Goal: Information Seeking & Learning: Learn about a topic

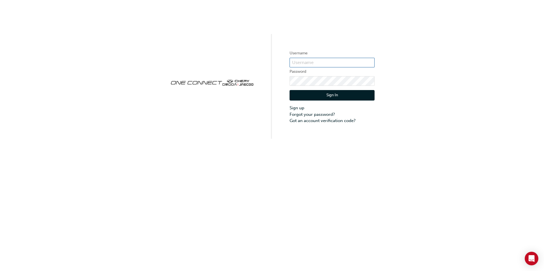
type input "cma055"
click at [312, 96] on button "Sign In" at bounding box center [332, 95] width 85 height 11
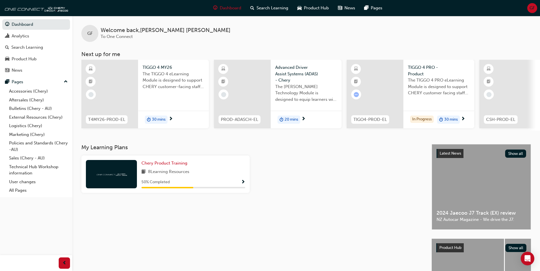
click at [243, 184] on span "Show Progress" at bounding box center [243, 182] width 4 height 5
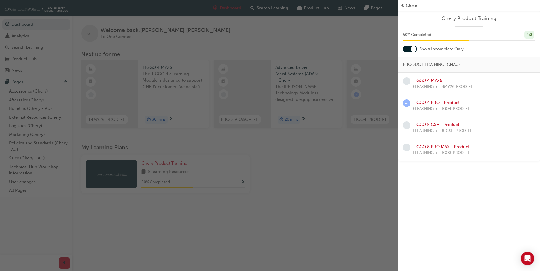
click at [434, 104] on link "TIGGO 4 PRO - Product" at bounding box center [436, 102] width 47 height 5
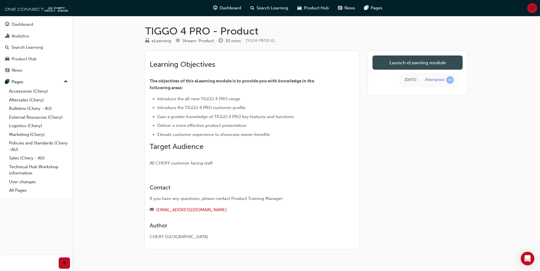
click at [413, 64] on link "Launch eLearning module" at bounding box center [418, 63] width 90 height 14
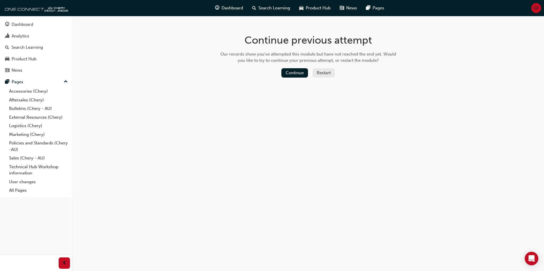
click at [328, 73] on button "Restart" at bounding box center [324, 72] width 22 height 9
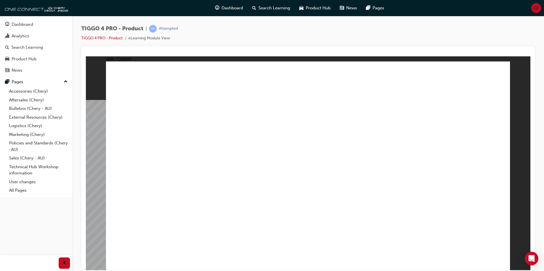
drag, startPoint x: 297, startPoint y: 152, endPoint x: 278, endPoint y: 152, distance: 19.3
drag, startPoint x: 262, startPoint y: 151, endPoint x: 320, endPoint y: 125, distance: 62.9
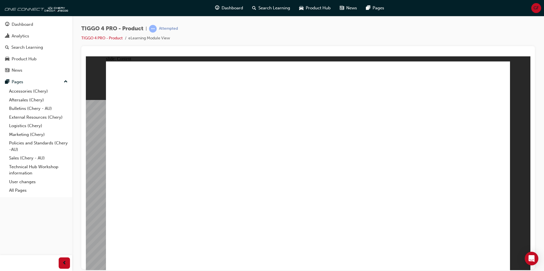
drag, startPoint x: 417, startPoint y: 213, endPoint x: 390, endPoint y: 220, distance: 27.4
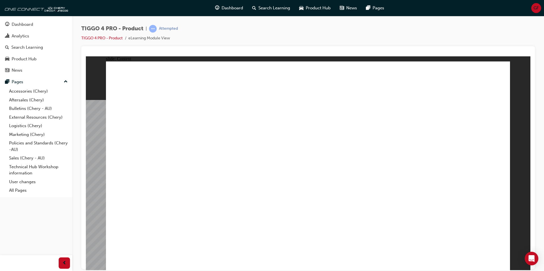
drag, startPoint x: 363, startPoint y: 211, endPoint x: 345, endPoint y: 190, distance: 27.2
drag, startPoint x: 297, startPoint y: 140, endPoint x: 305, endPoint y: 149, distance: 11.8
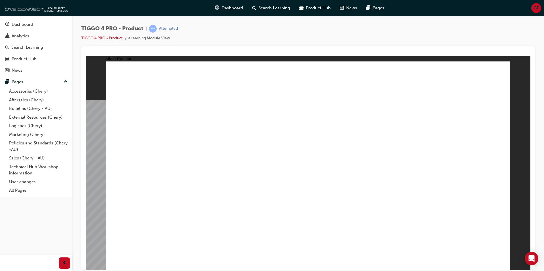
drag, startPoint x: 497, startPoint y: 257, endPoint x: 501, endPoint y: 262, distance: 5.8
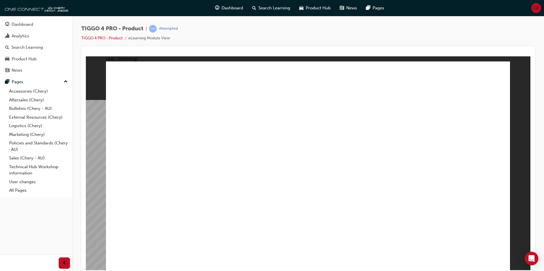
drag, startPoint x: 190, startPoint y: 143, endPoint x: 233, endPoint y: 142, distance: 42.8
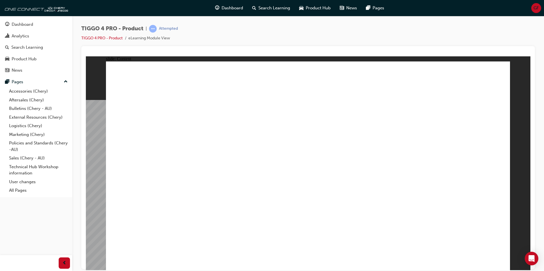
drag, startPoint x: 185, startPoint y: 94, endPoint x: 180, endPoint y: 136, distance: 43.1
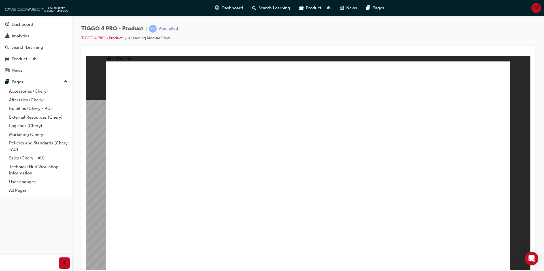
drag, startPoint x: 344, startPoint y: 113, endPoint x: 438, endPoint y: 92, distance: 96.2
drag, startPoint x: 187, startPoint y: 179, endPoint x: 312, endPoint y: 194, distance: 125.6
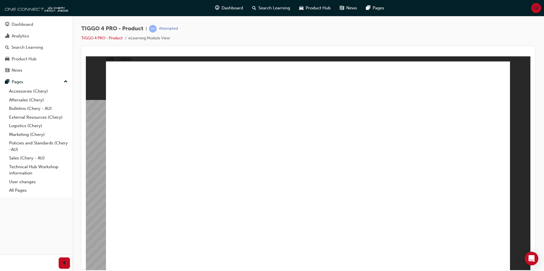
drag, startPoint x: 190, startPoint y: 236, endPoint x: 211, endPoint y: 238, distance: 21.1
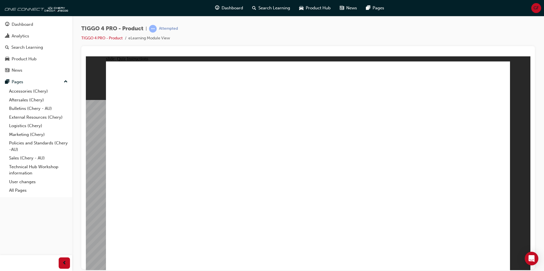
radio input "true"
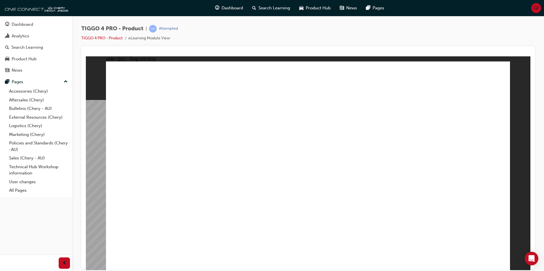
drag, startPoint x: 326, startPoint y: 130, endPoint x: 404, endPoint y: 208, distance: 110.5
drag, startPoint x: 456, startPoint y: 132, endPoint x: 460, endPoint y: 213, distance: 80.6
drag, startPoint x: 384, startPoint y: 138, endPoint x: 306, endPoint y: 216, distance: 109.9
drag, startPoint x: 227, startPoint y: 132, endPoint x: 229, endPoint y: 217, distance: 84.2
drag, startPoint x: 312, startPoint y: 214, endPoint x: 150, endPoint y: 212, distance: 162.8
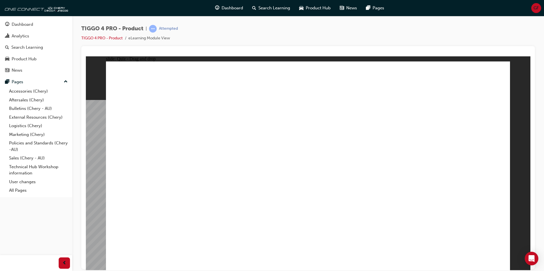
drag, startPoint x: 158, startPoint y: 132, endPoint x: 335, endPoint y: 211, distance: 194.3
radio input "true"
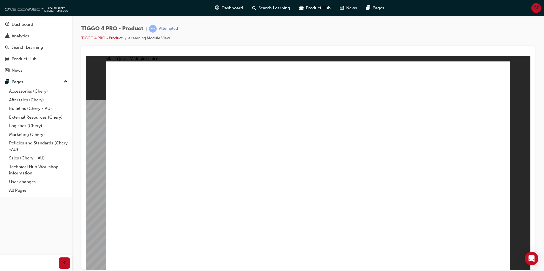
radio input "true"
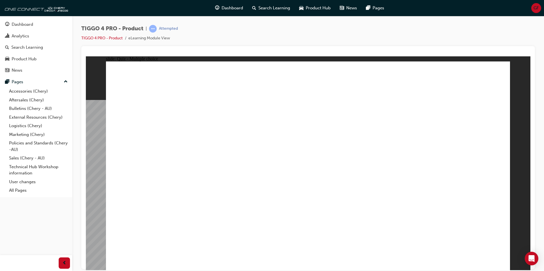
drag, startPoint x: 255, startPoint y: 147, endPoint x: 360, endPoint y: 124, distance: 107.2
drag, startPoint x: 262, startPoint y: 167, endPoint x: 468, endPoint y: 119, distance: 211.3
drag, startPoint x: 154, startPoint y: 189, endPoint x: 344, endPoint y: 129, distance: 199.2
drag, startPoint x: 151, startPoint y: 147, endPoint x: 412, endPoint y: 141, distance: 261.2
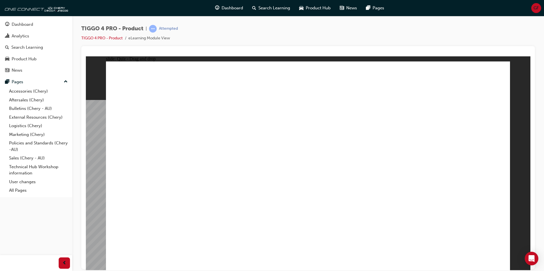
drag, startPoint x: 240, startPoint y: 191, endPoint x: 432, endPoint y: 151, distance: 196.3
drag, startPoint x: 143, startPoint y: 213, endPoint x: 433, endPoint y: 165, distance: 293.5
drag, startPoint x: 141, startPoint y: 172, endPoint x: 427, endPoint y: 181, distance: 285.4
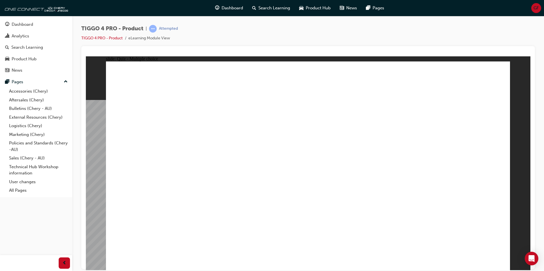
radio input "true"
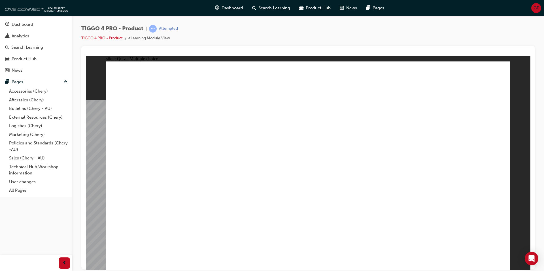
radio input "true"
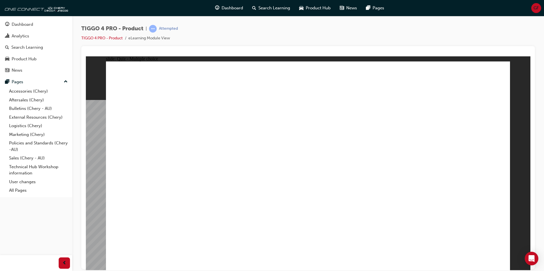
radio input "true"
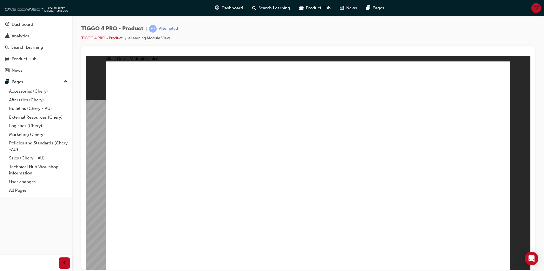
radio input "true"
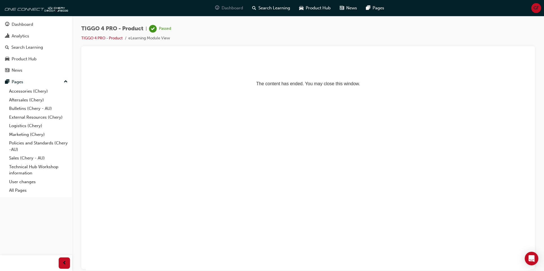
click at [236, 9] on span "Dashboard" at bounding box center [233, 8] width 22 height 7
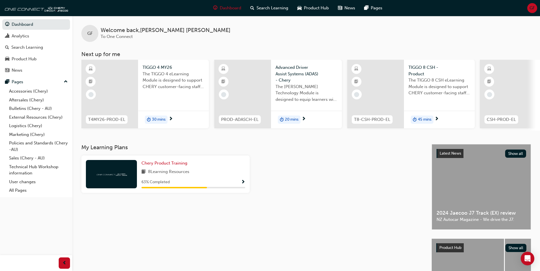
click at [242, 184] on span "Show Progress" at bounding box center [243, 182] width 4 height 5
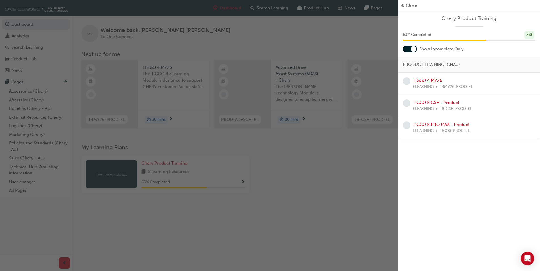
click at [427, 80] on link "TIGGO 4 MY26" at bounding box center [427, 80] width 29 height 5
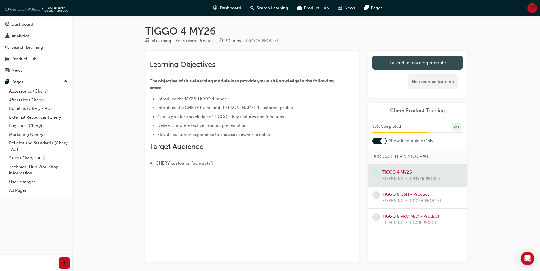
click at [422, 62] on link "Launch eLearning module" at bounding box center [418, 63] width 90 height 14
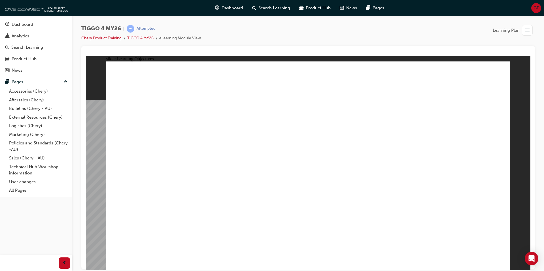
drag, startPoint x: 155, startPoint y: 216, endPoint x: 159, endPoint y: 216, distance: 4.3
drag, startPoint x: 205, startPoint y: 157, endPoint x: 189, endPoint y: 145, distance: 20.2
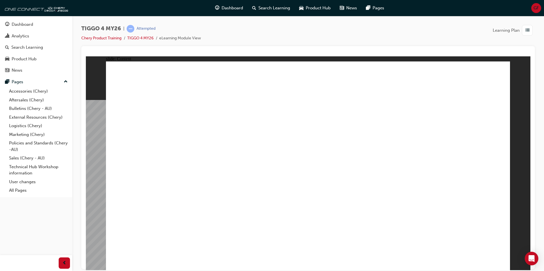
drag, startPoint x: 347, startPoint y: 144, endPoint x: 356, endPoint y: 141, distance: 9.3
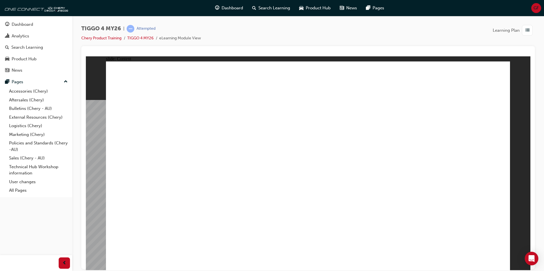
drag, startPoint x: 201, startPoint y: 147, endPoint x: 196, endPoint y: 149, distance: 5.8
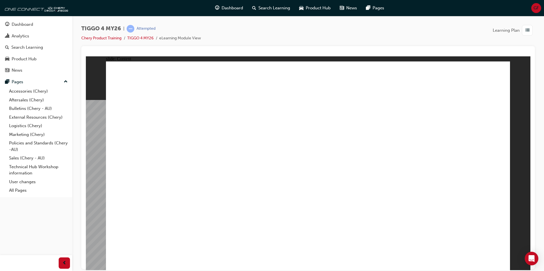
drag, startPoint x: 198, startPoint y: 170, endPoint x: 202, endPoint y: 181, distance: 12.4
drag, startPoint x: 194, startPoint y: 205, endPoint x: 217, endPoint y: 212, distance: 23.8
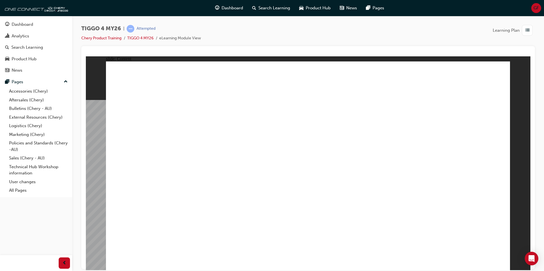
drag, startPoint x: 241, startPoint y: 151, endPoint x: 297, endPoint y: 141, distance: 57.2
drag, startPoint x: 316, startPoint y: 214, endPoint x: 321, endPoint y: 214, distance: 5.1
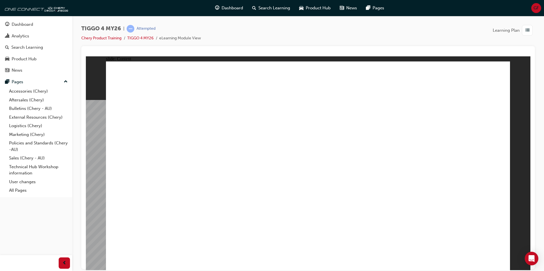
drag, startPoint x: 493, startPoint y: 259, endPoint x: 498, endPoint y: 260, distance: 5.6
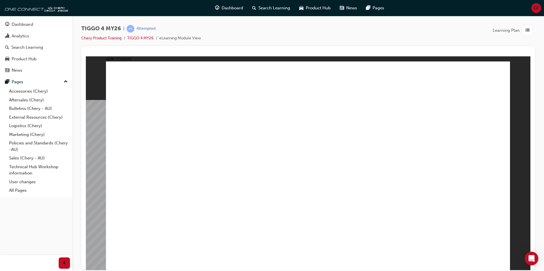
drag, startPoint x: 447, startPoint y: 164, endPoint x: 377, endPoint y: 151, distance: 70.8
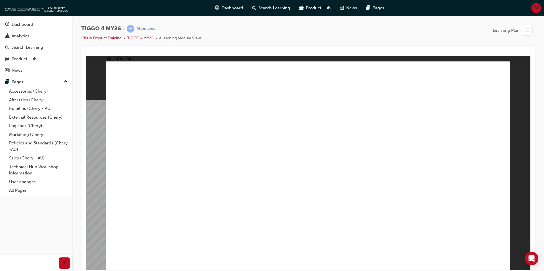
drag, startPoint x: 302, startPoint y: 216, endPoint x: 197, endPoint y: 174, distance: 113.6
drag, startPoint x: 180, startPoint y: 147, endPoint x: 172, endPoint y: 145, distance: 8.8
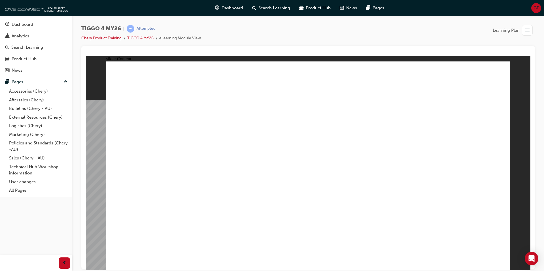
drag, startPoint x: 158, startPoint y: 131, endPoint x: 198, endPoint y: 128, distance: 40.4
drag, startPoint x: 198, startPoint y: 128, endPoint x: 315, endPoint y: 124, distance: 117.5
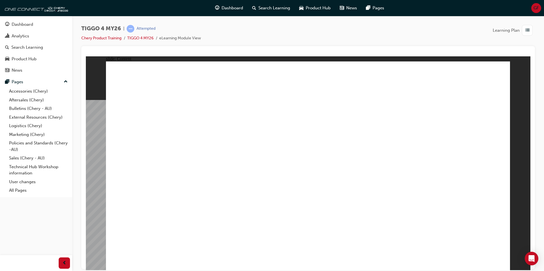
drag, startPoint x: 184, startPoint y: 92, endPoint x: 193, endPoint y: 137, distance: 46.2
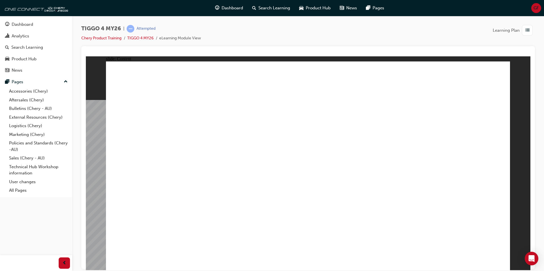
drag, startPoint x: 219, startPoint y: 170, endPoint x: 164, endPoint y: 173, distance: 54.8
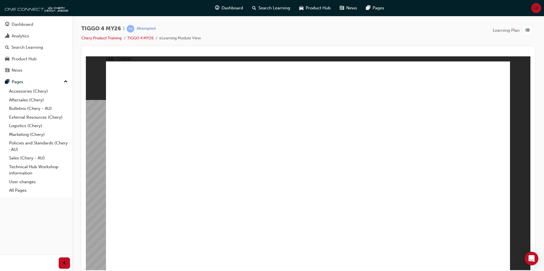
drag, startPoint x: 500, startPoint y: 256, endPoint x: 498, endPoint y: 260, distance: 4.7
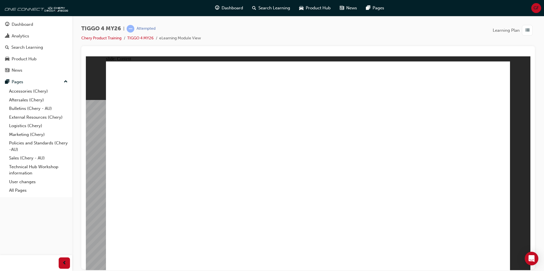
drag, startPoint x: 494, startPoint y: 256, endPoint x: 498, endPoint y: 258, distance: 4.7
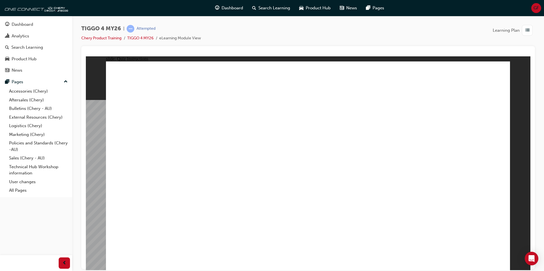
radio input "true"
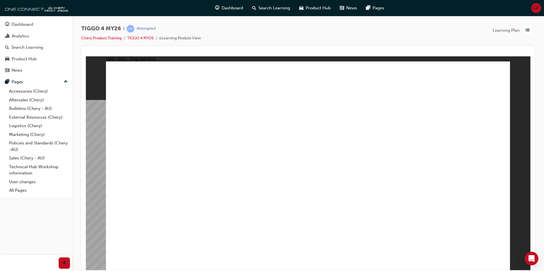
drag, startPoint x: 307, startPoint y: 133, endPoint x: 389, endPoint y: 211, distance: 112.9
drag, startPoint x: 459, startPoint y: 129, endPoint x: 460, endPoint y: 208, distance: 79.1
drag, startPoint x: 396, startPoint y: 131, endPoint x: 159, endPoint y: 212, distance: 250.7
drag, startPoint x: 233, startPoint y: 128, endPoint x: 233, endPoint y: 208, distance: 79.7
drag, startPoint x: 152, startPoint y: 131, endPoint x: 310, endPoint y: 212, distance: 178.3
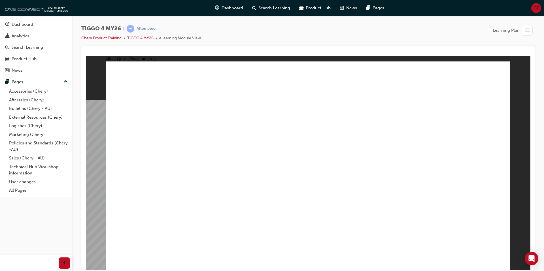
radio input "true"
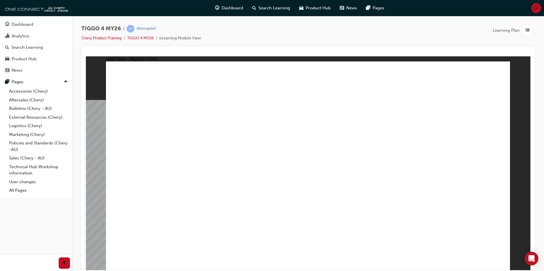
radio input "true"
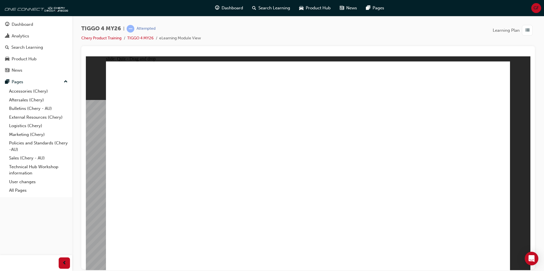
drag, startPoint x: 220, startPoint y: 145, endPoint x: 342, endPoint y: 122, distance: 124.1
drag, startPoint x: 342, startPoint y: 111, endPoint x: 425, endPoint y: 120, distance: 83.5
drag, startPoint x: 161, startPoint y: 187, endPoint x: 350, endPoint y: 117, distance: 201.2
drag, startPoint x: 245, startPoint y: 164, endPoint x: 451, endPoint y: 130, distance: 209.1
drag, startPoint x: 174, startPoint y: 209, endPoint x: 462, endPoint y: 151, distance: 293.5
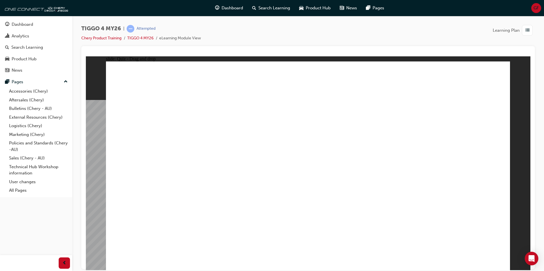
drag, startPoint x: 437, startPoint y: 110, endPoint x: 340, endPoint y: 124, distance: 97.6
drag, startPoint x: 169, startPoint y: 168, endPoint x: 417, endPoint y: 150, distance: 248.5
drag, startPoint x: 166, startPoint y: 145, endPoint x: 444, endPoint y: 167, distance: 279.6
drag, startPoint x: 231, startPoint y: 189, endPoint x: 432, endPoint y: 179, distance: 201.3
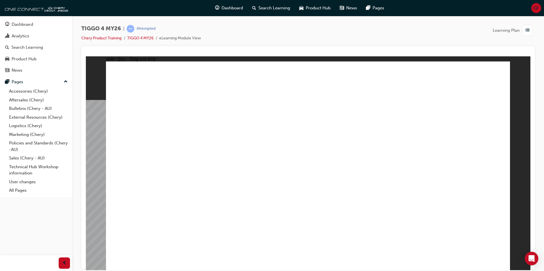
radio input "true"
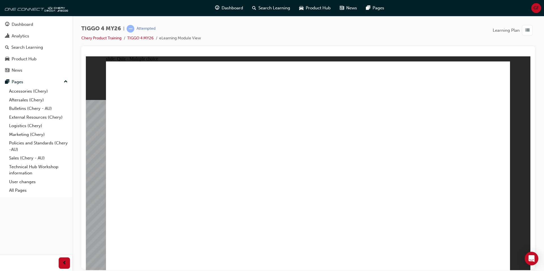
radio input "true"
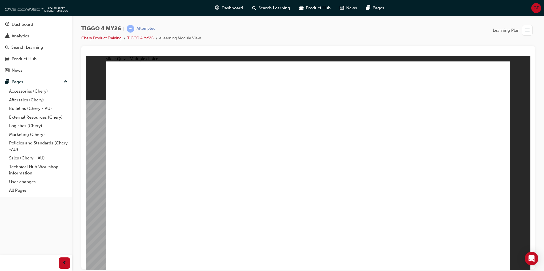
radio input "true"
drag, startPoint x: 256, startPoint y: 192, endPoint x: 257, endPoint y: 198, distance: 5.8
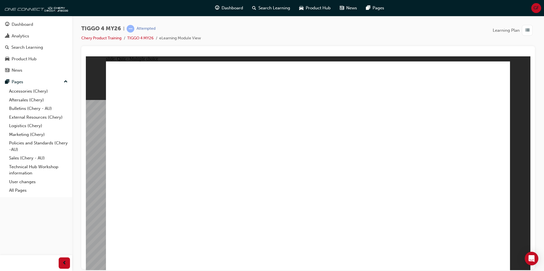
radio input "true"
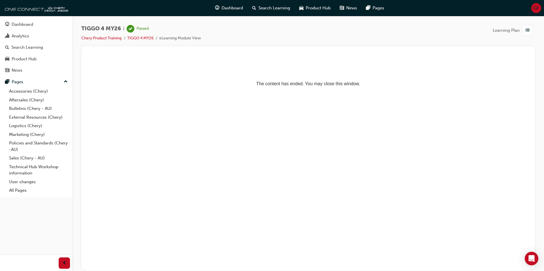
click at [510, 30] on span "Learning Plan" at bounding box center [506, 30] width 27 height 7
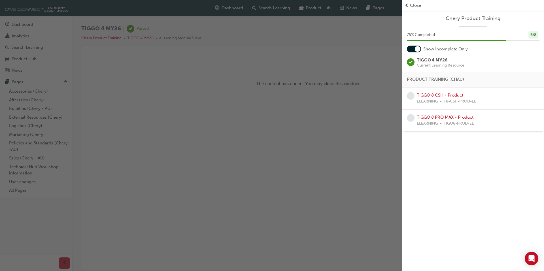
click at [464, 116] on link "TIGGO 8 PRO MAX - Product" at bounding box center [445, 117] width 57 height 5
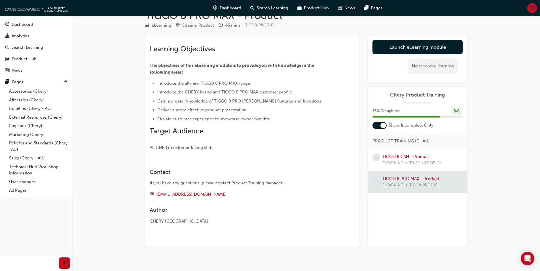
scroll to position [24, 0]
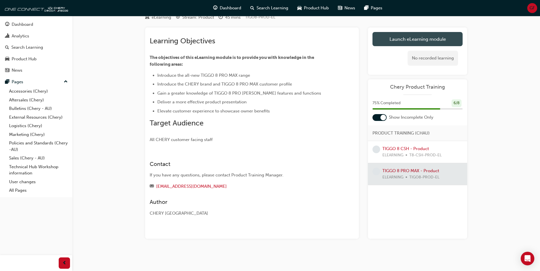
click at [433, 40] on link "Launch eLearning module" at bounding box center [418, 39] width 90 height 14
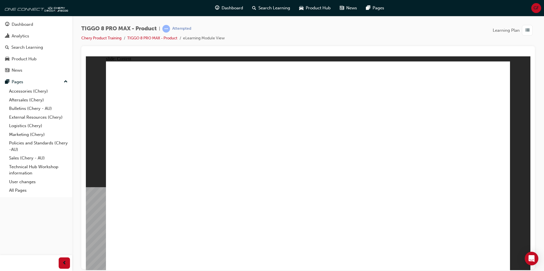
drag, startPoint x: 396, startPoint y: 160, endPoint x: 332, endPoint y: 165, distance: 64.9
drag, startPoint x: 299, startPoint y: 178, endPoint x: 247, endPoint y: 184, distance: 52.2
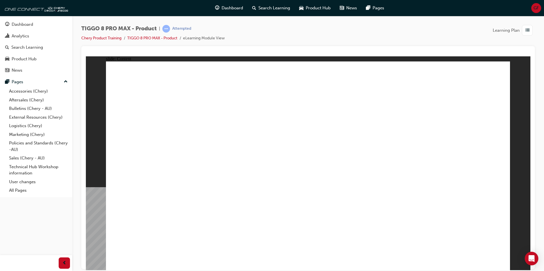
drag, startPoint x: 167, startPoint y: 158, endPoint x: 194, endPoint y: 145, distance: 30.3
drag, startPoint x: 378, startPoint y: 87, endPoint x: 440, endPoint y: 148, distance: 87.0
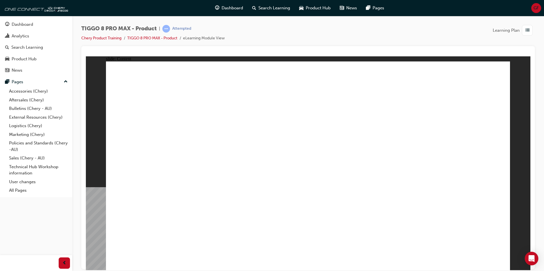
drag, startPoint x: 314, startPoint y: 215, endPoint x: 350, endPoint y: 185, distance: 47.2
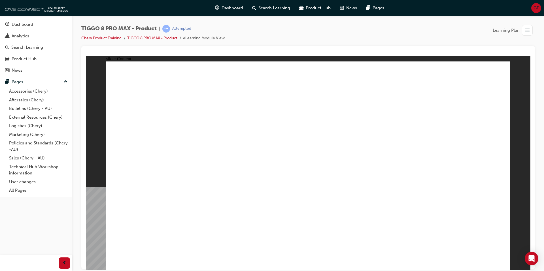
drag, startPoint x: 440, startPoint y: 118, endPoint x: 442, endPoint y: 121, distance: 3.0
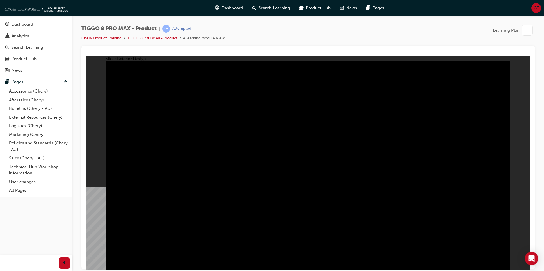
drag, startPoint x: 288, startPoint y: 114, endPoint x: 263, endPoint y: 192, distance: 81.4
drag, startPoint x: 261, startPoint y: 200, endPoint x: 255, endPoint y: 200, distance: 6.2
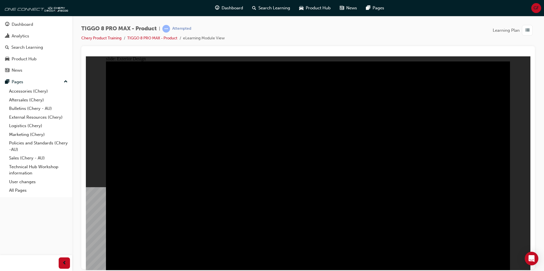
drag, startPoint x: 267, startPoint y: 85, endPoint x: 241, endPoint y: 79, distance: 26.4
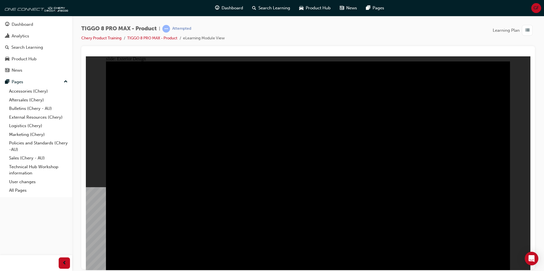
drag, startPoint x: 471, startPoint y: 82, endPoint x: 459, endPoint y: 97, distance: 19.7
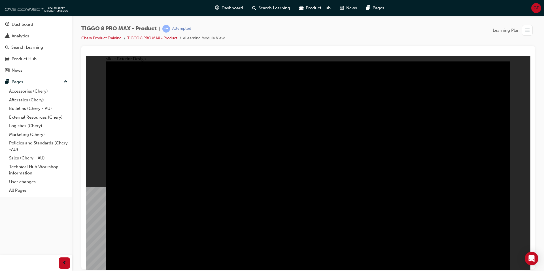
drag, startPoint x: 441, startPoint y: 125, endPoint x: 431, endPoint y: 134, distance: 13.6
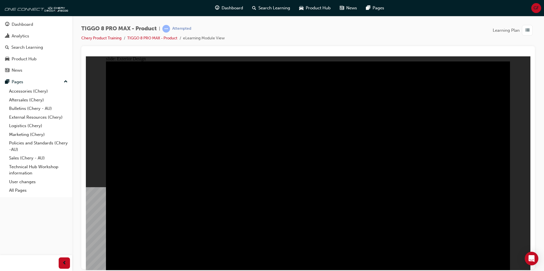
drag, startPoint x: 498, startPoint y: 261, endPoint x: 446, endPoint y: 210, distance: 73.0
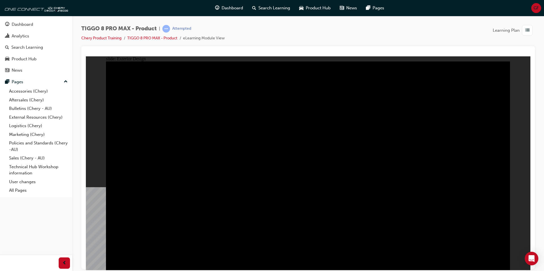
drag, startPoint x: 270, startPoint y: 190, endPoint x: 273, endPoint y: 189, distance: 3.0
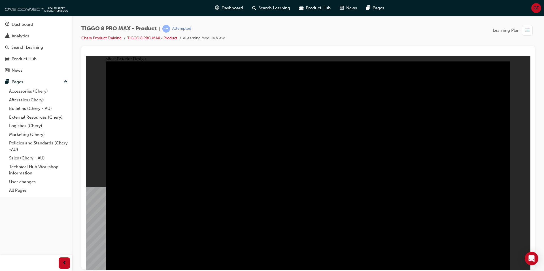
drag, startPoint x: 497, startPoint y: 259, endPoint x: 487, endPoint y: 258, distance: 10.3
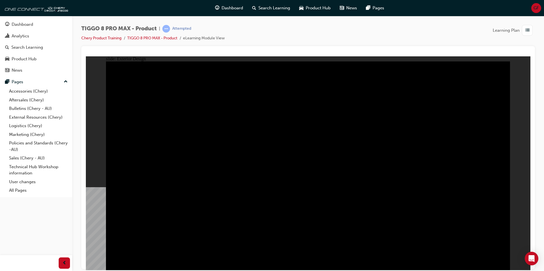
drag, startPoint x: 246, startPoint y: 81, endPoint x: 248, endPoint y: 81, distance: 2.8
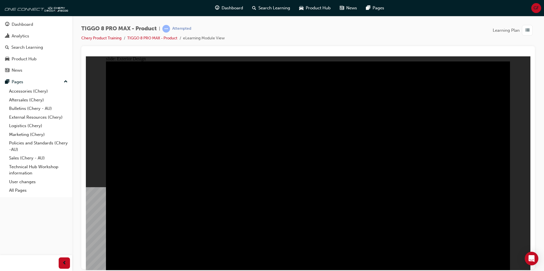
drag, startPoint x: 178, startPoint y: 180, endPoint x: 253, endPoint y: 151, distance: 81.0
drag, startPoint x: 257, startPoint y: 133, endPoint x: 235, endPoint y: 123, distance: 24.1
drag, startPoint x: 182, startPoint y: 117, endPoint x: 343, endPoint y: 191, distance: 177.8
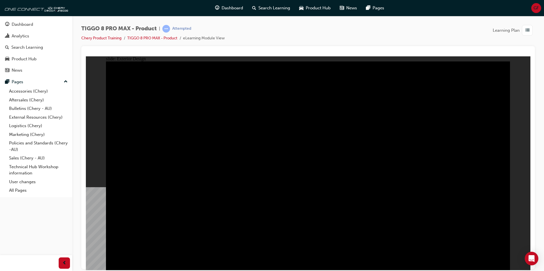
drag, startPoint x: 316, startPoint y: 148, endPoint x: 290, endPoint y: 154, distance: 25.9
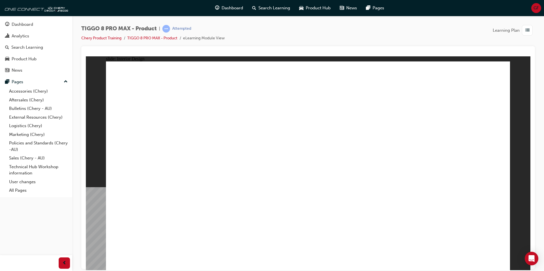
drag, startPoint x: 280, startPoint y: 211, endPoint x: 324, endPoint y: 217, distance: 44.4
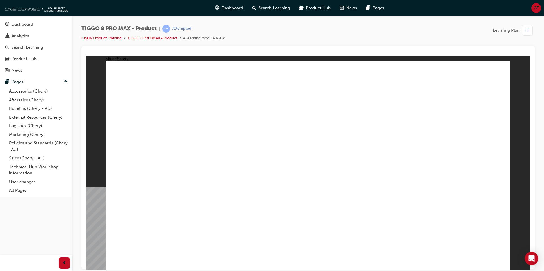
drag, startPoint x: 199, startPoint y: 112, endPoint x: 343, endPoint y: 112, distance: 143.8
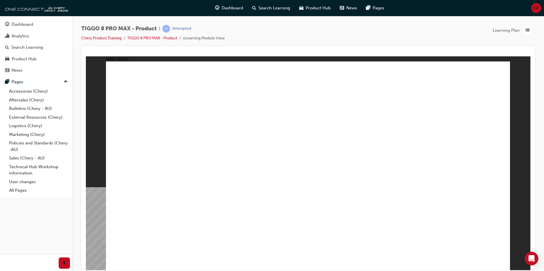
drag, startPoint x: 289, startPoint y: 196, endPoint x: 206, endPoint y: 205, distance: 83.9
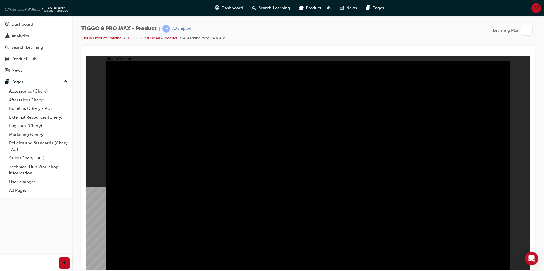
drag, startPoint x: 413, startPoint y: 197, endPoint x: 427, endPoint y: 203, distance: 15.0
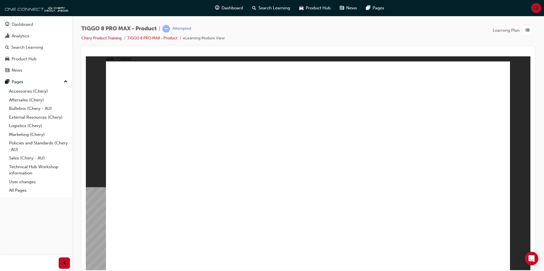
drag, startPoint x: 159, startPoint y: 100, endPoint x: 208, endPoint y: 108, distance: 49.2
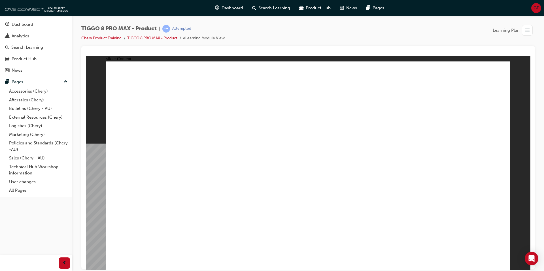
drag, startPoint x: 172, startPoint y: 109, endPoint x: 167, endPoint y: 101, distance: 9.8
drag, startPoint x: 261, startPoint y: 214, endPoint x: 363, endPoint y: 125, distance: 135.3
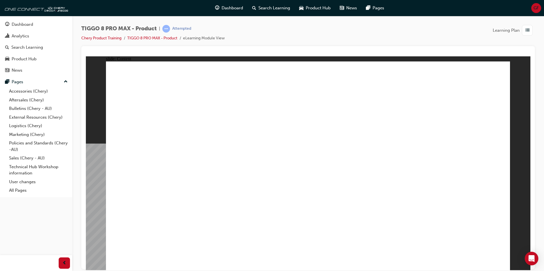
drag, startPoint x: 207, startPoint y: 167, endPoint x: 240, endPoint y: 147, distance: 38.9
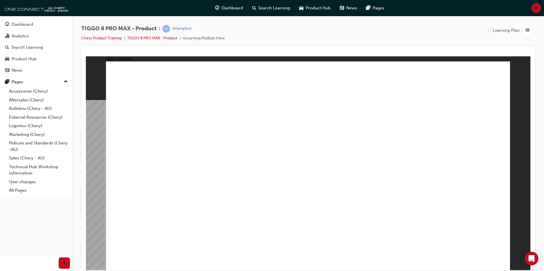
drag, startPoint x: 168, startPoint y: 103, endPoint x: 172, endPoint y: 104, distance: 4.3
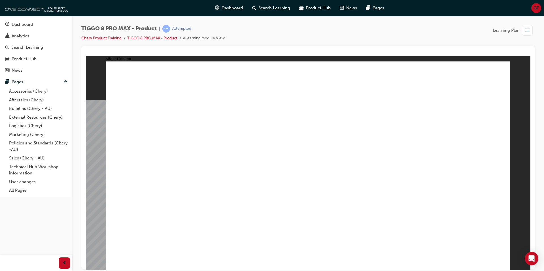
drag, startPoint x: 498, startPoint y: 73, endPoint x: 503, endPoint y: 72, distance: 4.8
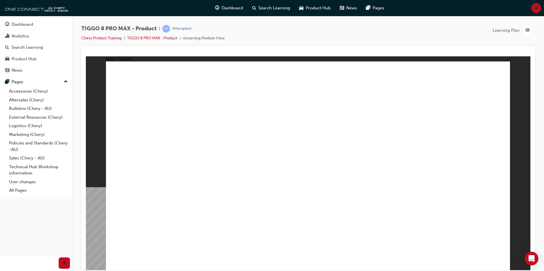
drag, startPoint x: 296, startPoint y: 78, endPoint x: 305, endPoint y: 83, distance: 10.2
drag, startPoint x: 361, startPoint y: 86, endPoint x: 395, endPoint y: 84, distance: 33.5
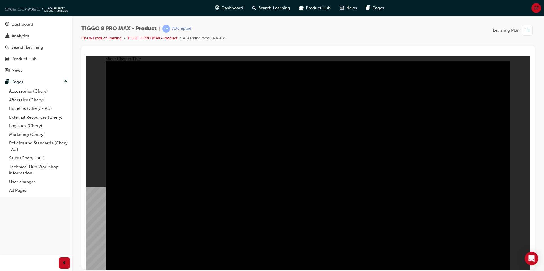
radio input "true"
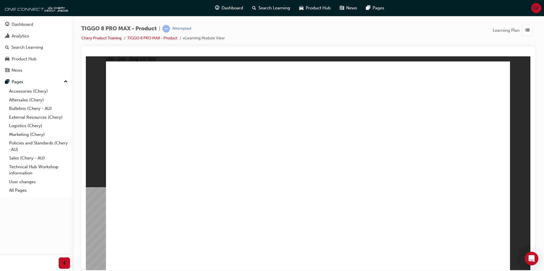
drag, startPoint x: 432, startPoint y: 122, endPoint x: 482, endPoint y: 174, distance: 71.6
drag, startPoint x: 352, startPoint y: 126, endPoint x: 326, endPoint y: 173, distance: 53.3
drag, startPoint x: 296, startPoint y: 87, endPoint x: 394, endPoint y: 179, distance: 134.8
drag, startPoint x: 385, startPoint y: 85, endPoint x: 244, endPoint y: 175, distance: 167.6
drag, startPoint x: 478, startPoint y: 85, endPoint x: 174, endPoint y: 178, distance: 317.7
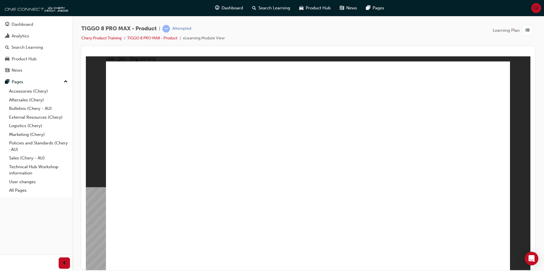
checkbox input "true"
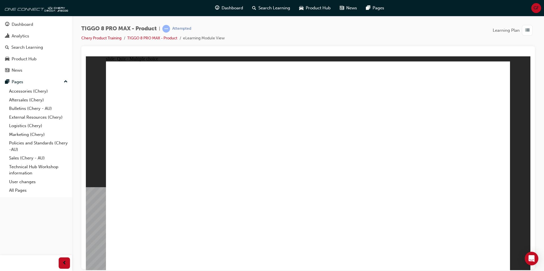
checkbox input "true"
radio input "true"
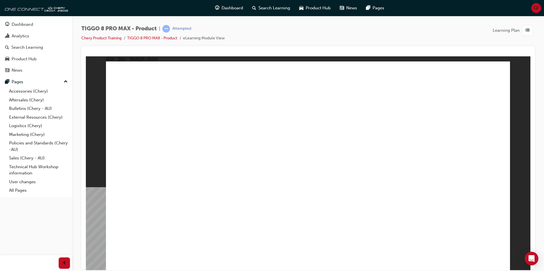
drag, startPoint x: 383, startPoint y: 116, endPoint x: 367, endPoint y: 201, distance: 86.1
drag, startPoint x: 447, startPoint y: 99, endPoint x: 341, endPoint y: 202, distance: 148.0
drag, startPoint x: 449, startPoint y: 84, endPoint x: 357, endPoint y: 197, distance: 145.3
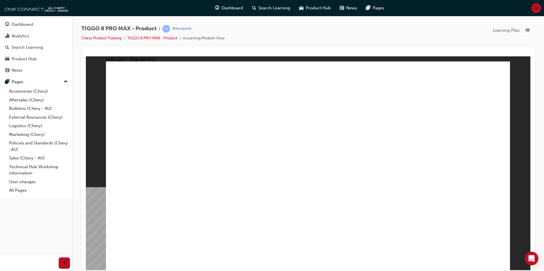
drag, startPoint x: 383, startPoint y: 98, endPoint x: 389, endPoint y: 202, distance: 104.6
drag, startPoint x: 394, startPoint y: 85, endPoint x: 385, endPoint y: 210, distance: 124.5
drag, startPoint x: 330, startPoint y: 80, endPoint x: 349, endPoint y: 205, distance: 127.0
drag, startPoint x: 337, startPoint y: 98, endPoint x: 225, endPoint y: 182, distance: 140.1
drag, startPoint x: 324, startPoint y: 97, endPoint x: 214, endPoint y: 202, distance: 152.6
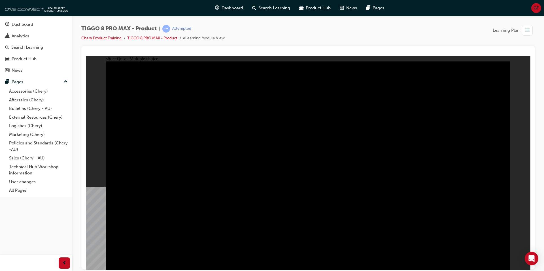
radio input "true"
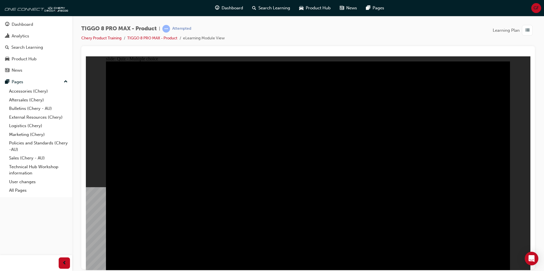
radio input "true"
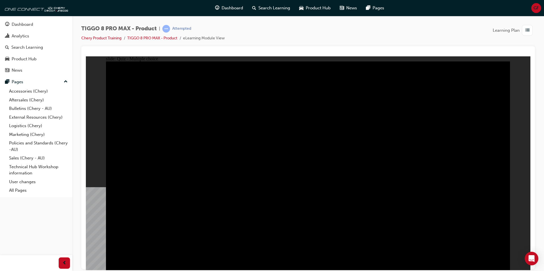
radio input "true"
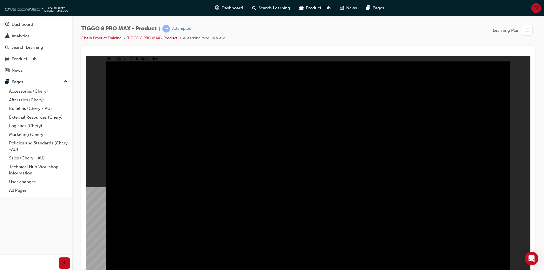
checkbox input "true"
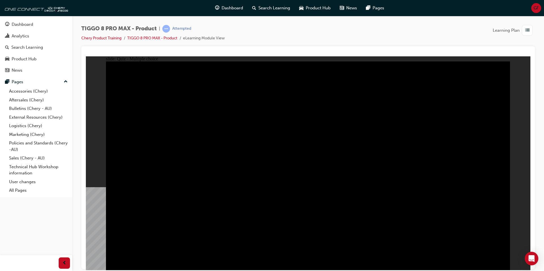
checkbox input "true"
checkbox input "false"
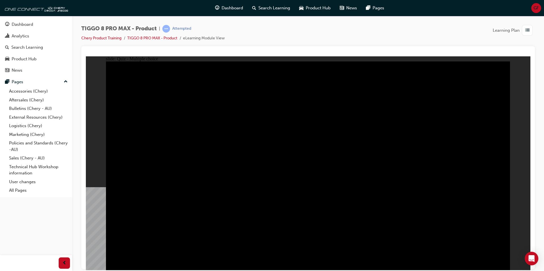
checkbox input "true"
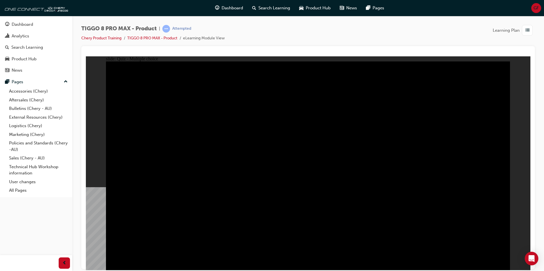
checkbox input "true"
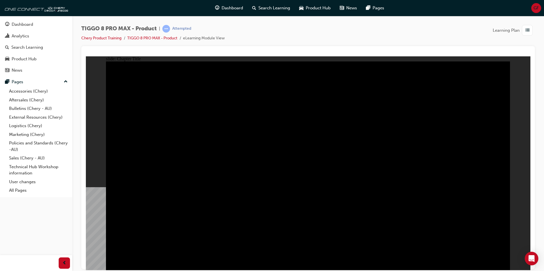
radio input "true"
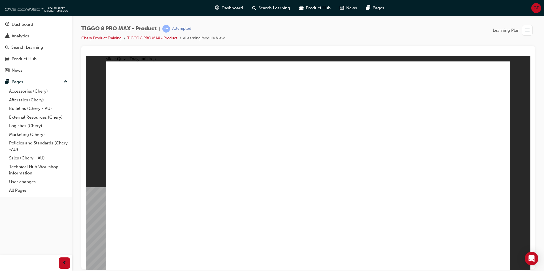
drag, startPoint x: 464, startPoint y: 79, endPoint x: 139, endPoint y: 173, distance: 338.0
drag, startPoint x: 412, startPoint y: 122, endPoint x: 460, endPoint y: 172, distance: 70.0
drag, startPoint x: 351, startPoint y: 121, endPoint x: 324, endPoint y: 170, distance: 56.1
drag, startPoint x: 367, startPoint y: 83, endPoint x: 220, endPoint y: 174, distance: 173.1
drag, startPoint x: 290, startPoint y: 82, endPoint x: 379, endPoint y: 172, distance: 127.1
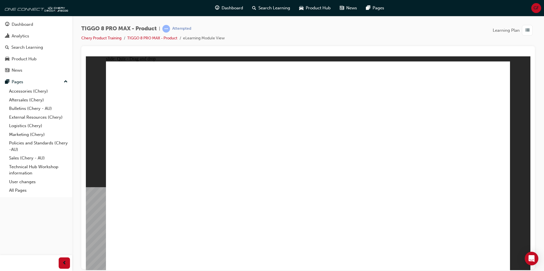
checkbox input "true"
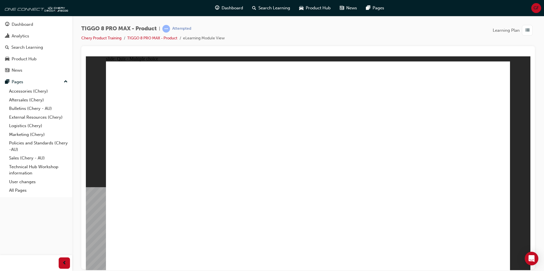
checkbox input "true"
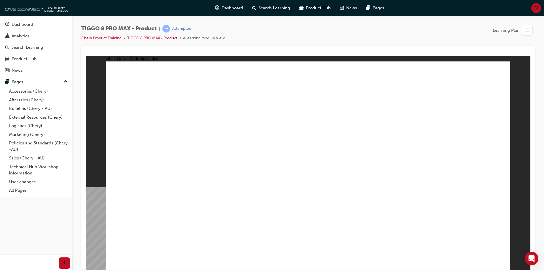
radio input "true"
drag, startPoint x: 380, startPoint y: 114, endPoint x: 203, endPoint y: 198, distance: 196.4
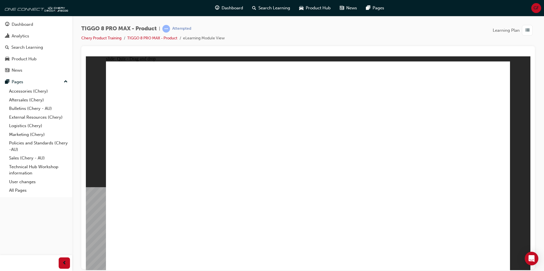
drag, startPoint x: 307, startPoint y: 82, endPoint x: 354, endPoint y: 188, distance: 115.7
drag, startPoint x: 446, startPoint y: 100, endPoint x: 367, endPoint y: 196, distance: 123.9
drag, startPoint x: 468, startPoint y: 82, endPoint x: 330, endPoint y: 193, distance: 176.5
drag, startPoint x: 390, startPoint y: 86, endPoint x: 406, endPoint y: 190, distance: 105.3
drag, startPoint x: 390, startPoint y: 98, endPoint x: 387, endPoint y: 204, distance: 106.1
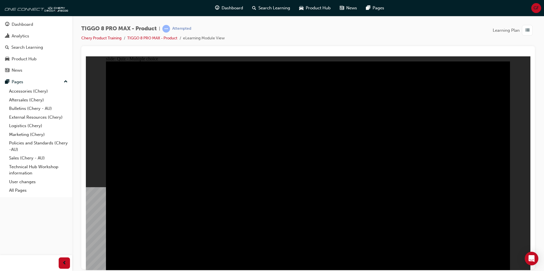
radio input "true"
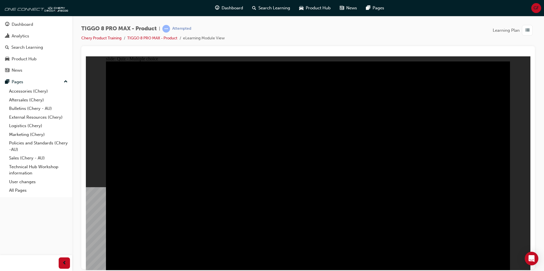
radio input "true"
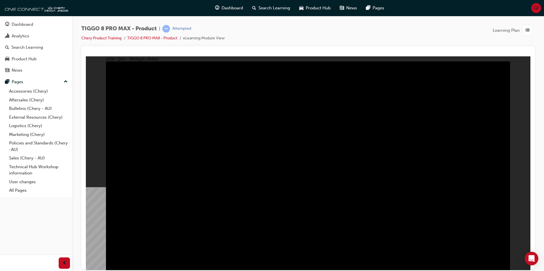
checkbox input "true"
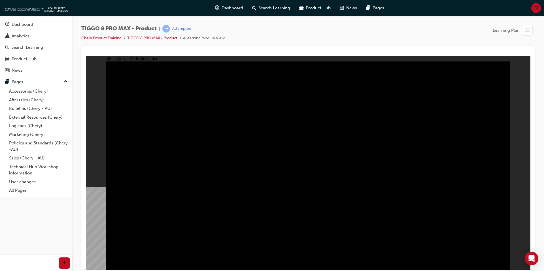
checkbox input "true"
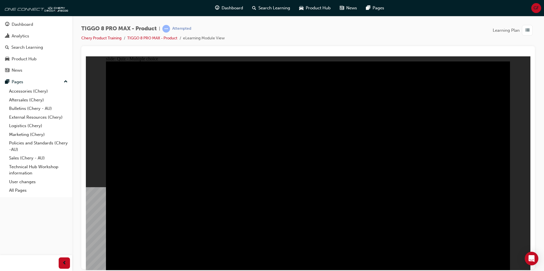
checkbox input "true"
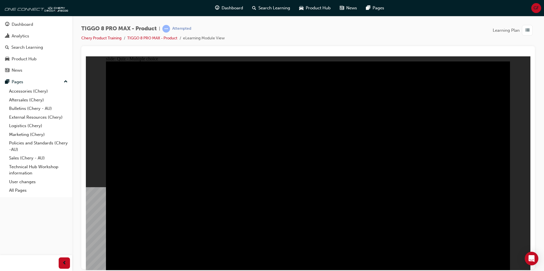
checkbox input "true"
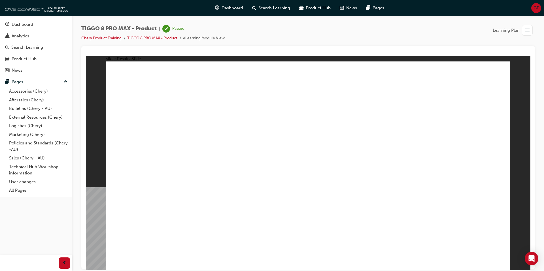
click at [506, 28] on span "Learning Plan" at bounding box center [506, 30] width 27 height 7
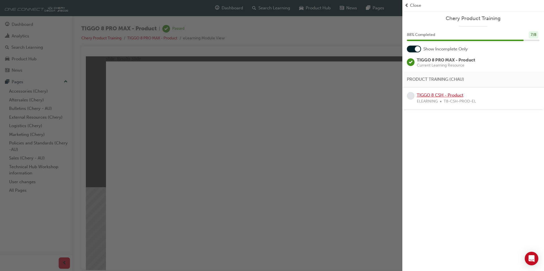
click at [442, 95] on link "TIGGO 8 CSH - Product" at bounding box center [440, 95] width 47 height 5
